Goal: Navigation & Orientation: Find specific page/section

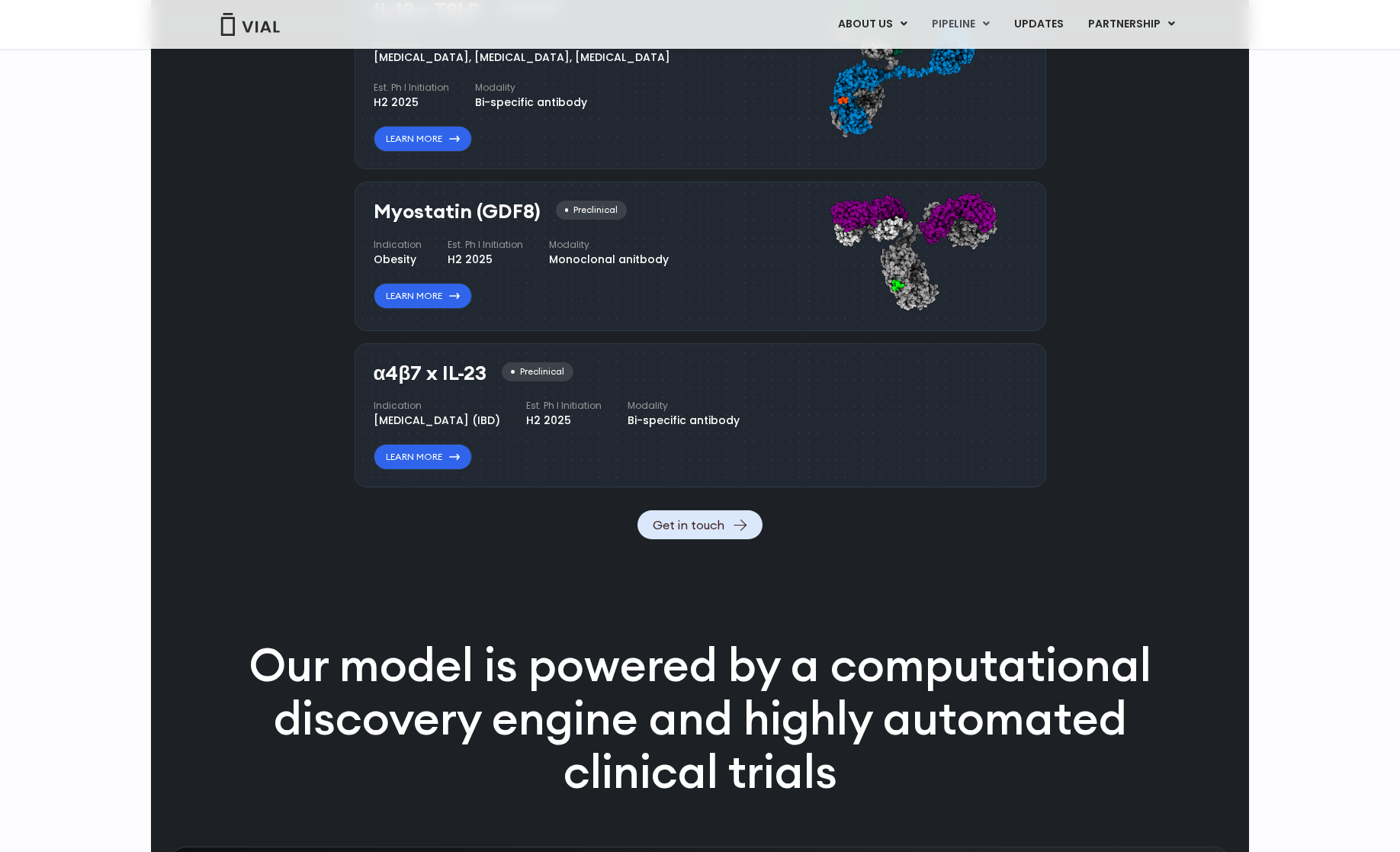
scroll to position [1422, 0]
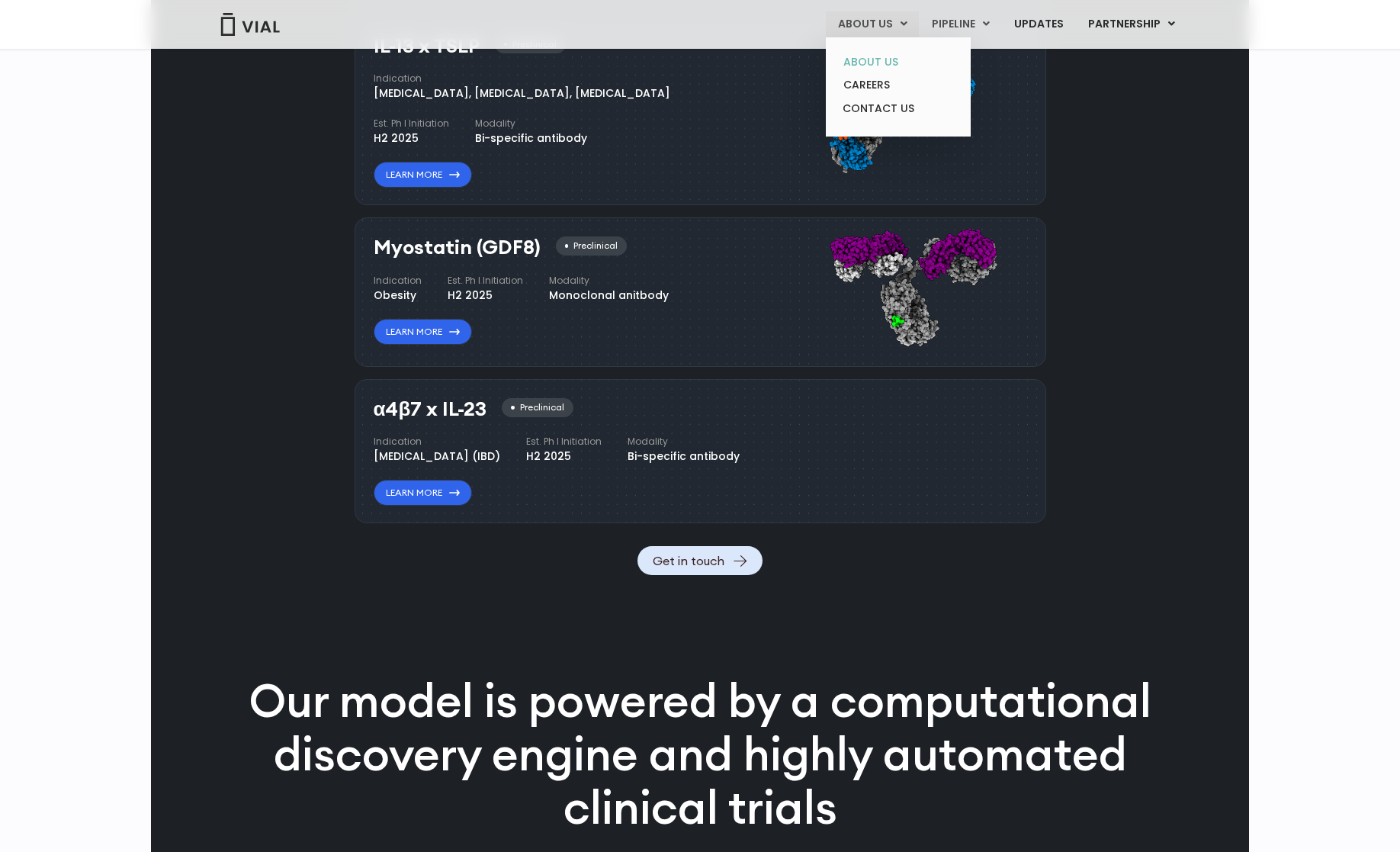
click at [884, 61] on link "ABOUT US" at bounding box center [898, 61] width 133 height 24
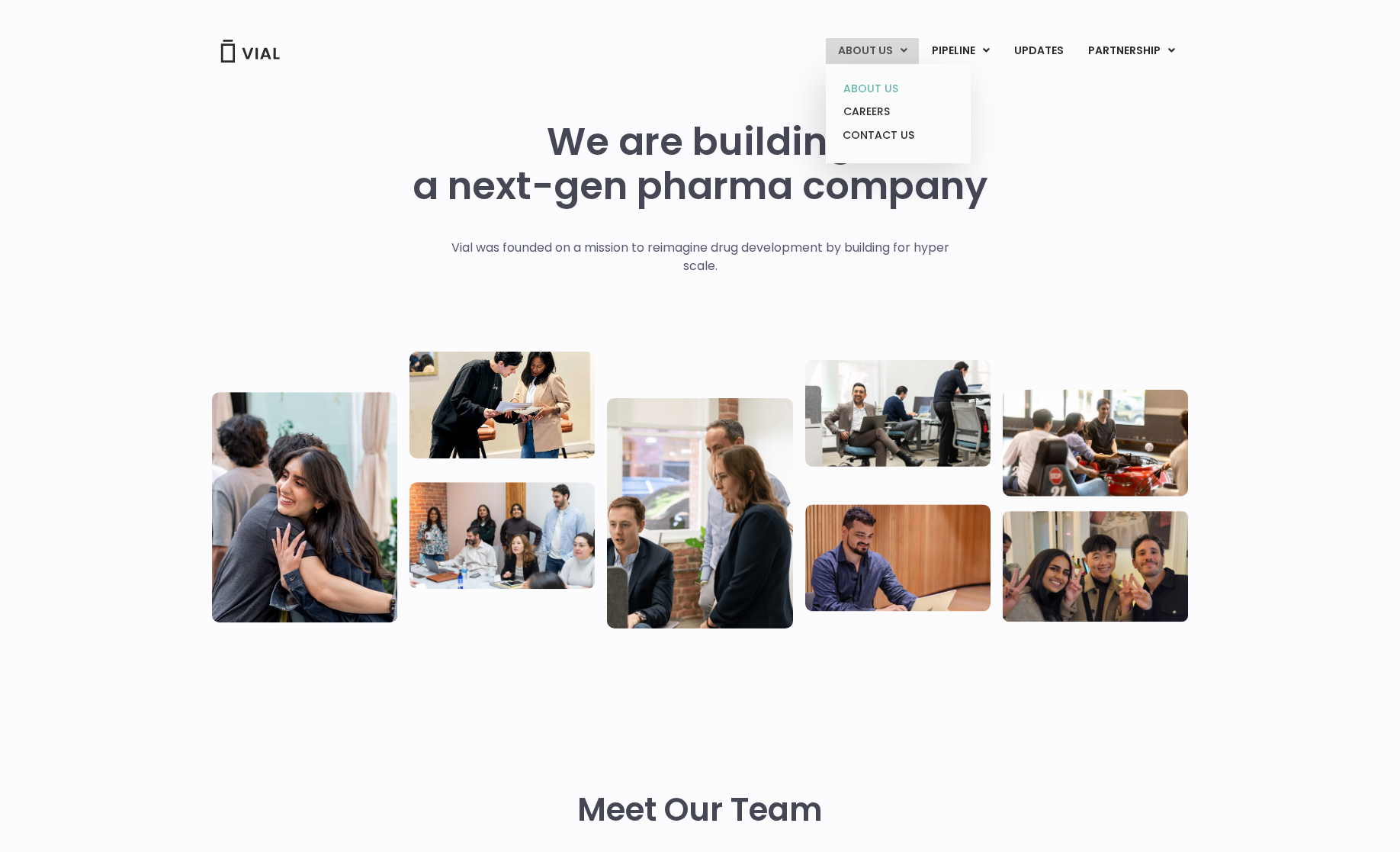
click at [884, 80] on link "ABOUT US" at bounding box center [898, 89] width 133 height 24
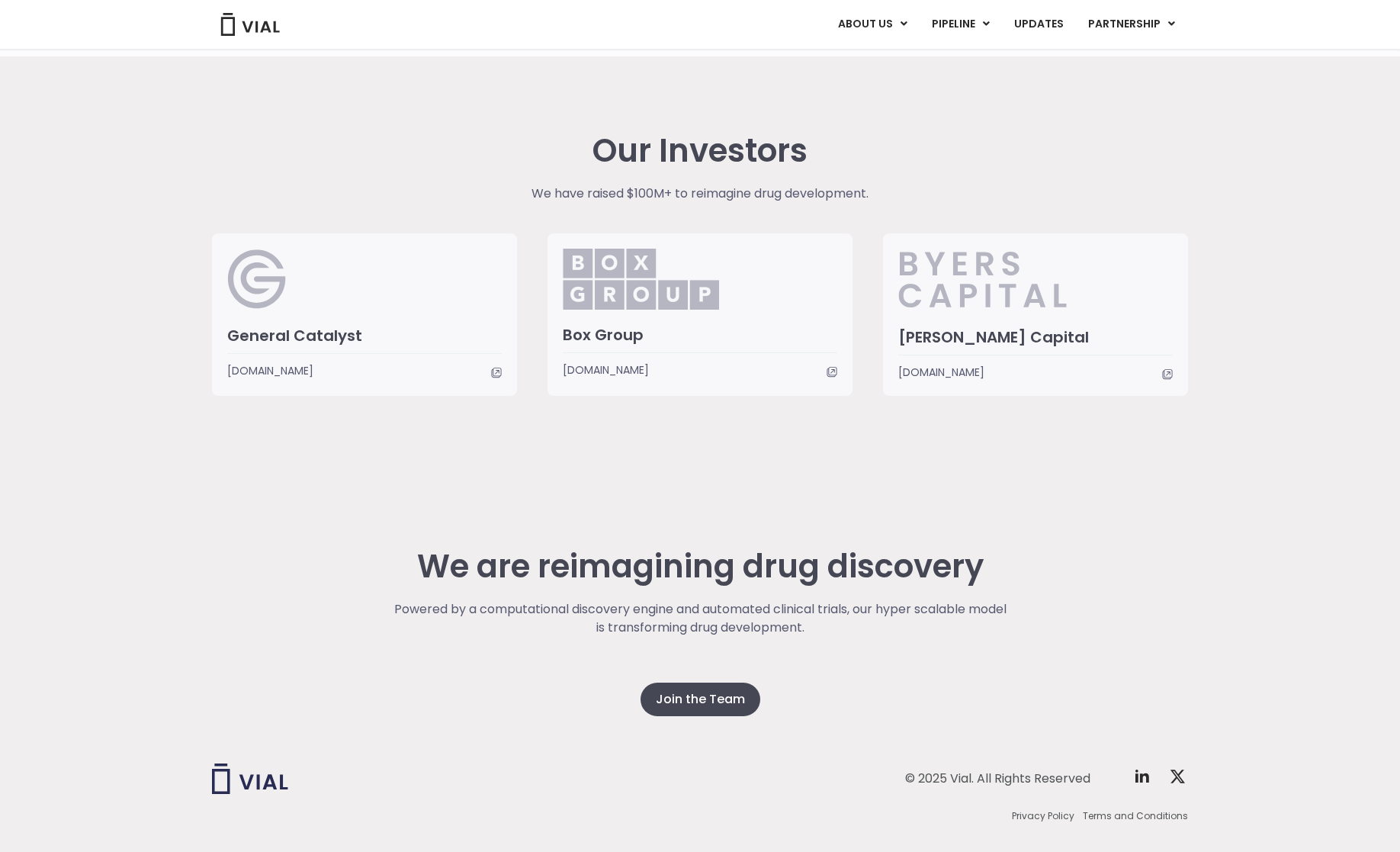
scroll to position [3582, 0]
